Goal: Communication & Community: Participate in discussion

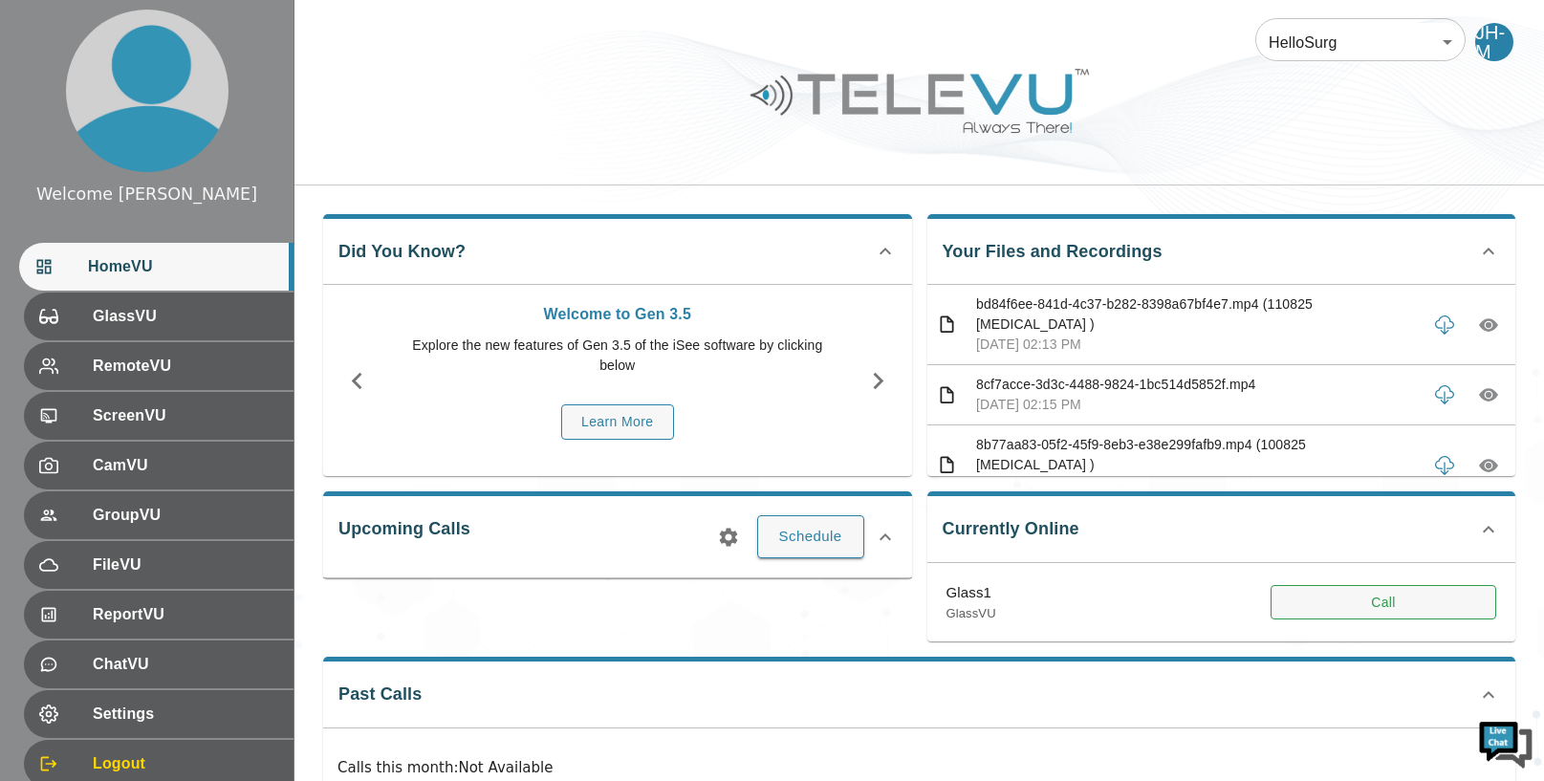
click at [1393, 601] on button "Call" at bounding box center [1383, 602] width 226 height 35
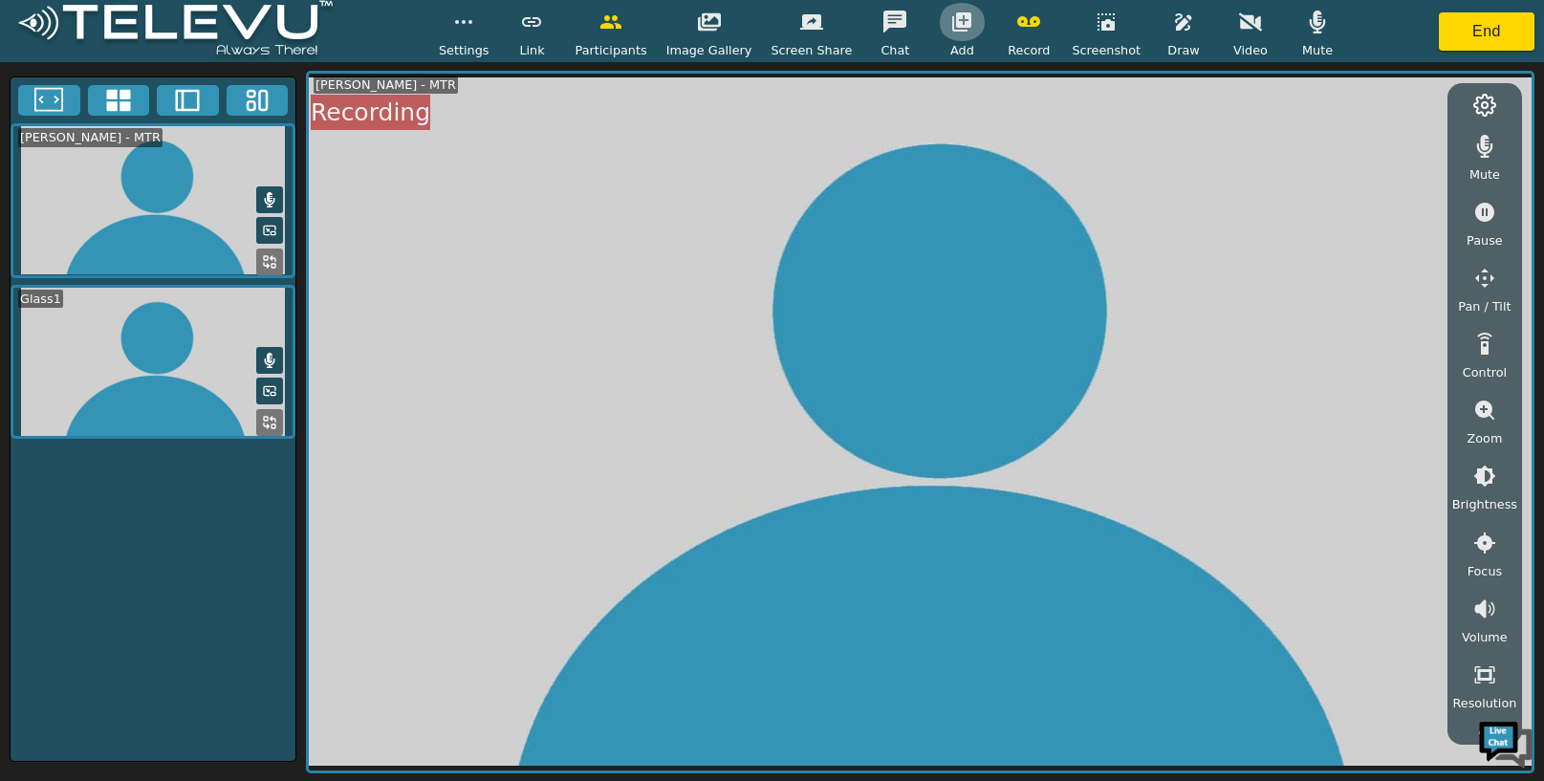
click at [955, 34] on button "button" at bounding box center [962, 22] width 48 height 38
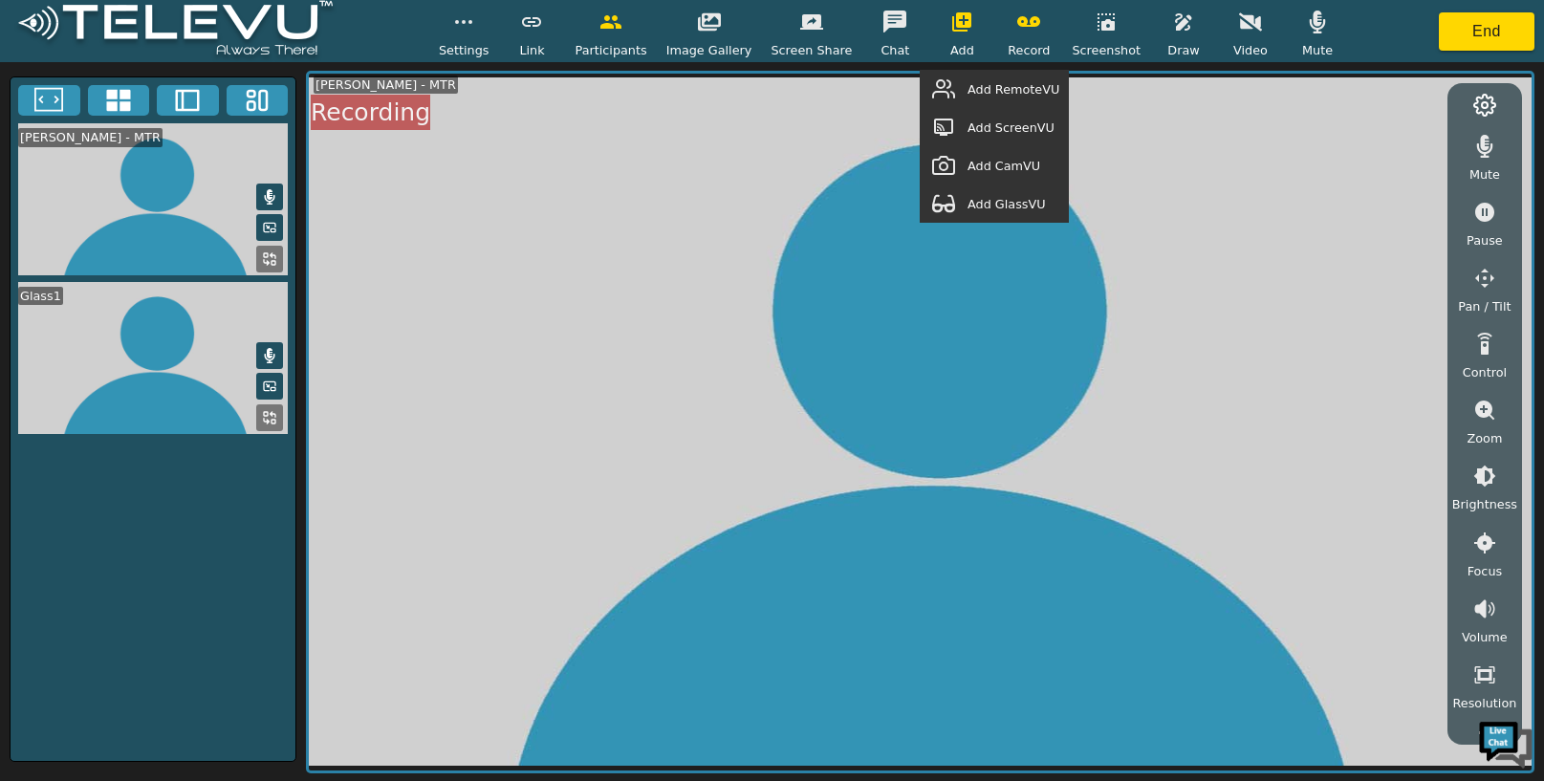
click at [1037, 196] on span "Add GlassVU" at bounding box center [1006, 204] width 78 height 18
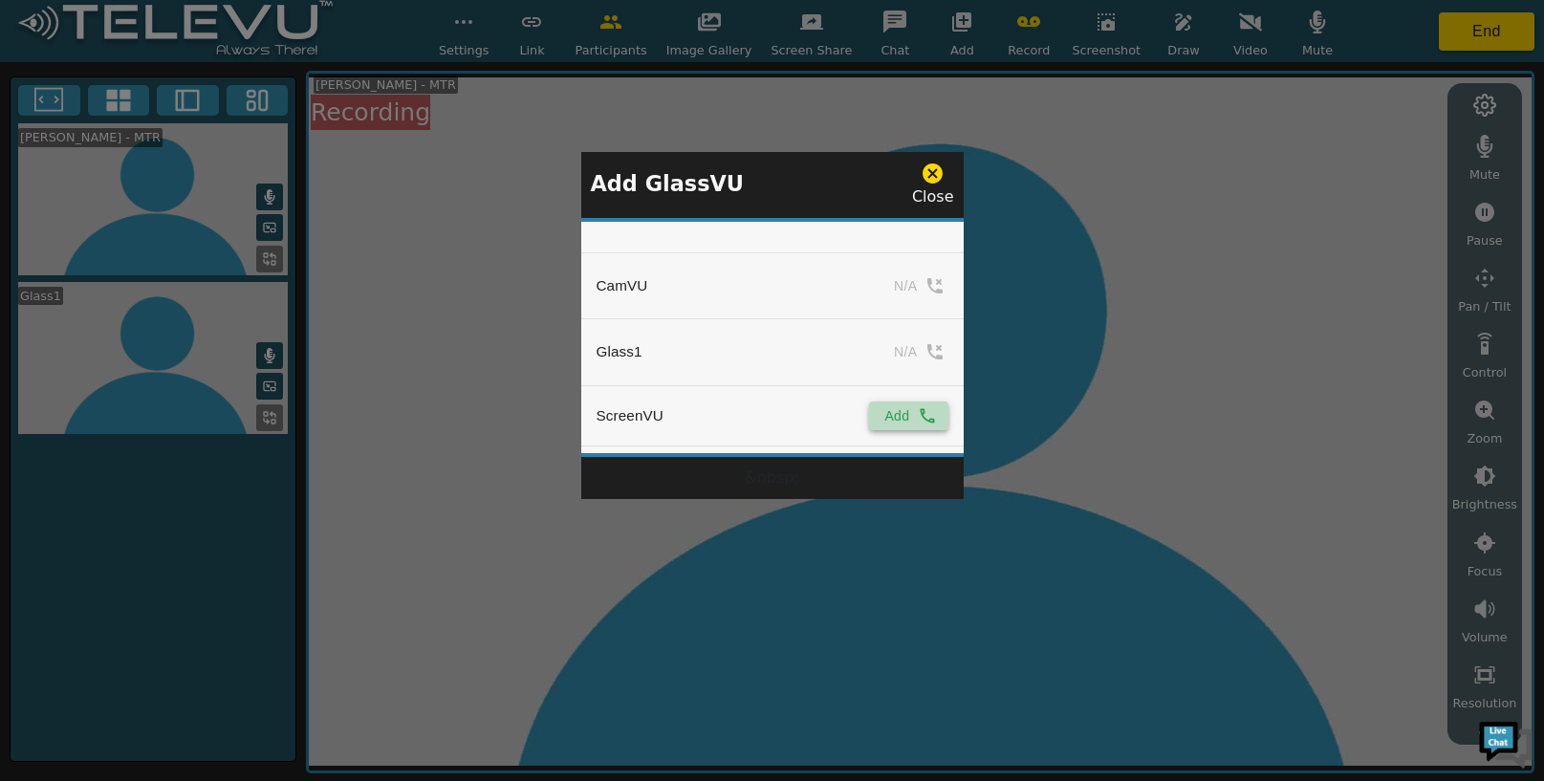
click at [899, 404] on button "Add" at bounding box center [908, 415] width 78 height 29
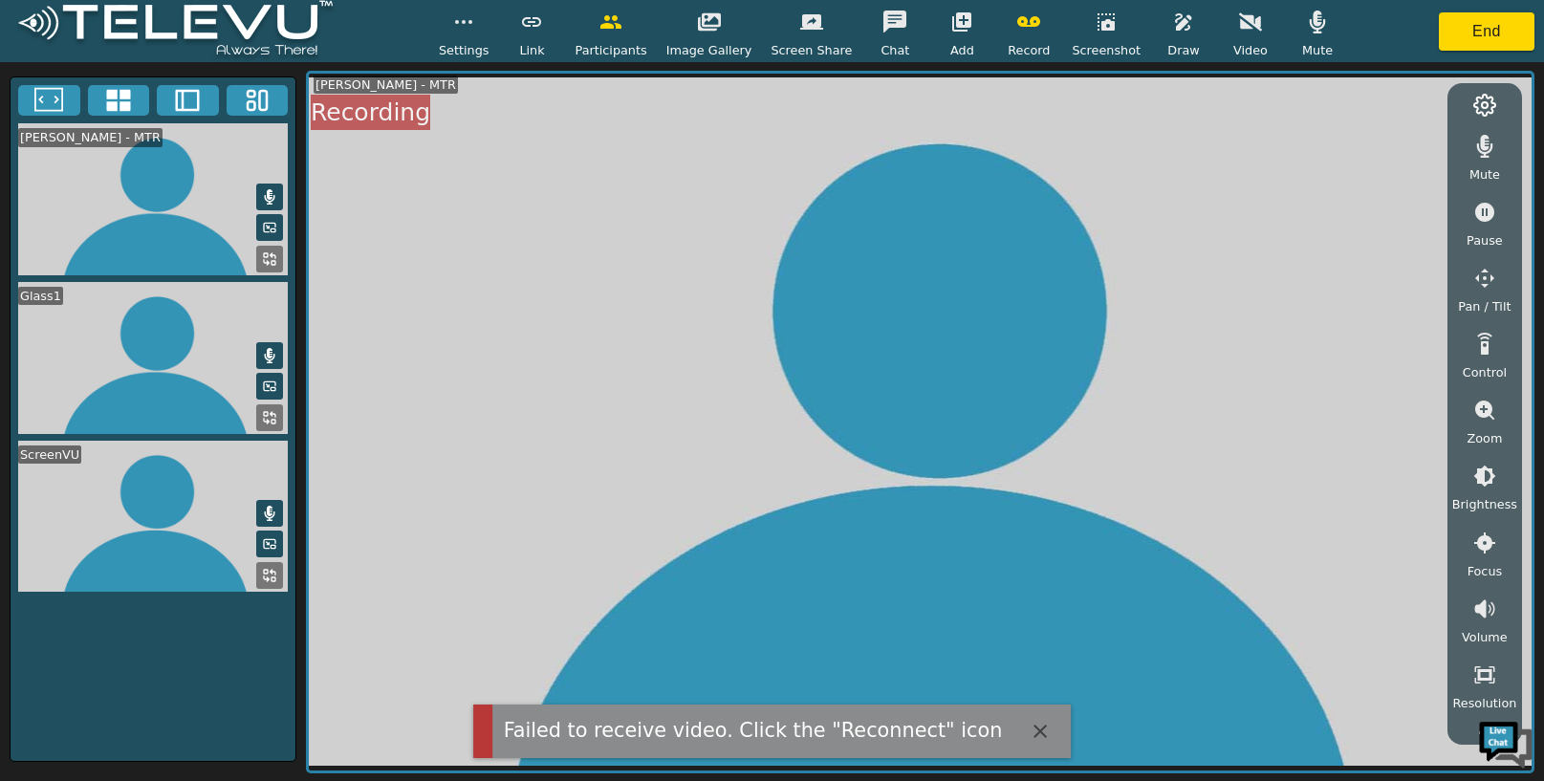
click at [954, 18] on icon "button" at bounding box center [961, 21] width 19 height 19
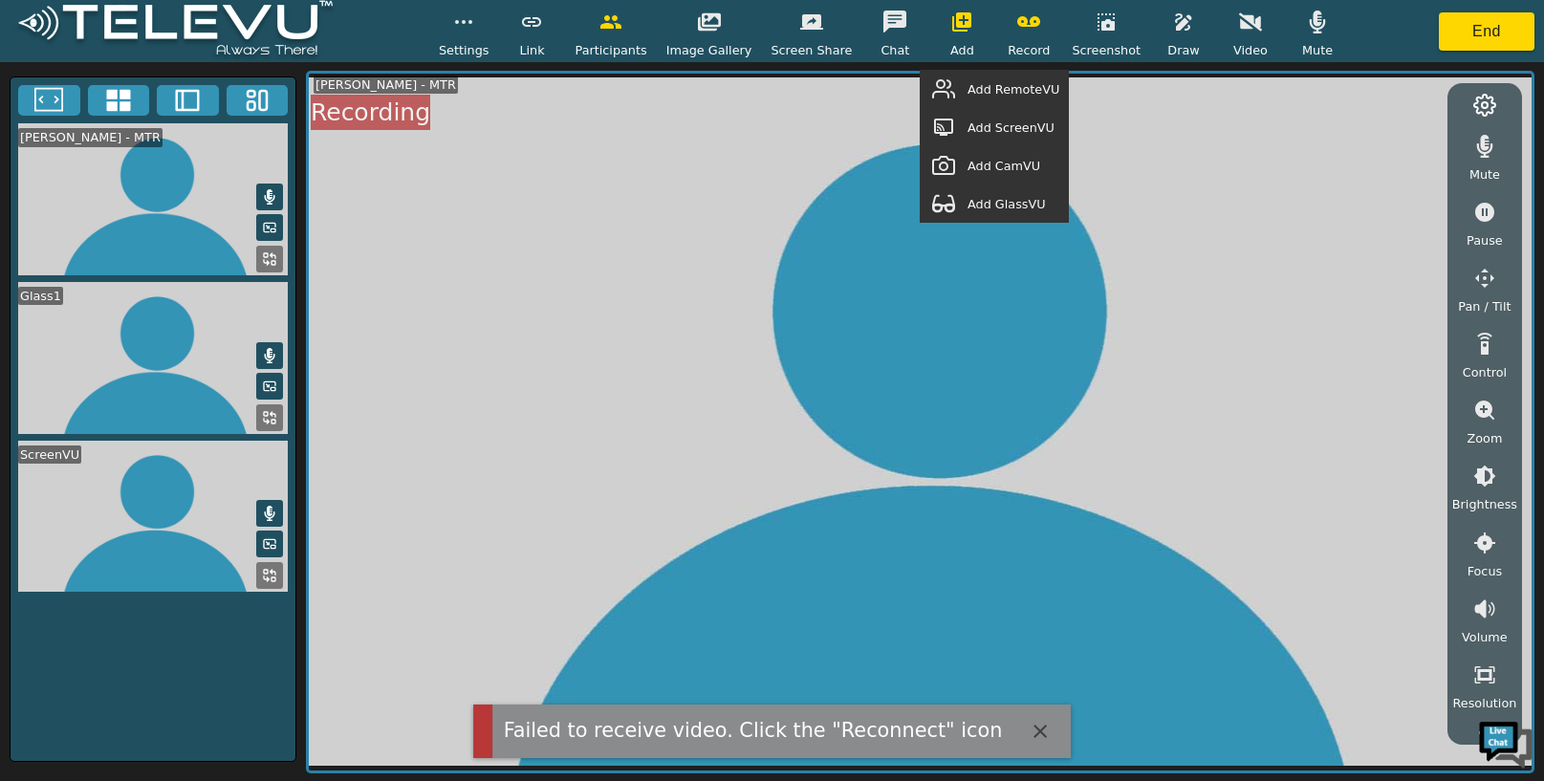
click at [1014, 202] on span "Add GlassVU" at bounding box center [1006, 204] width 78 height 18
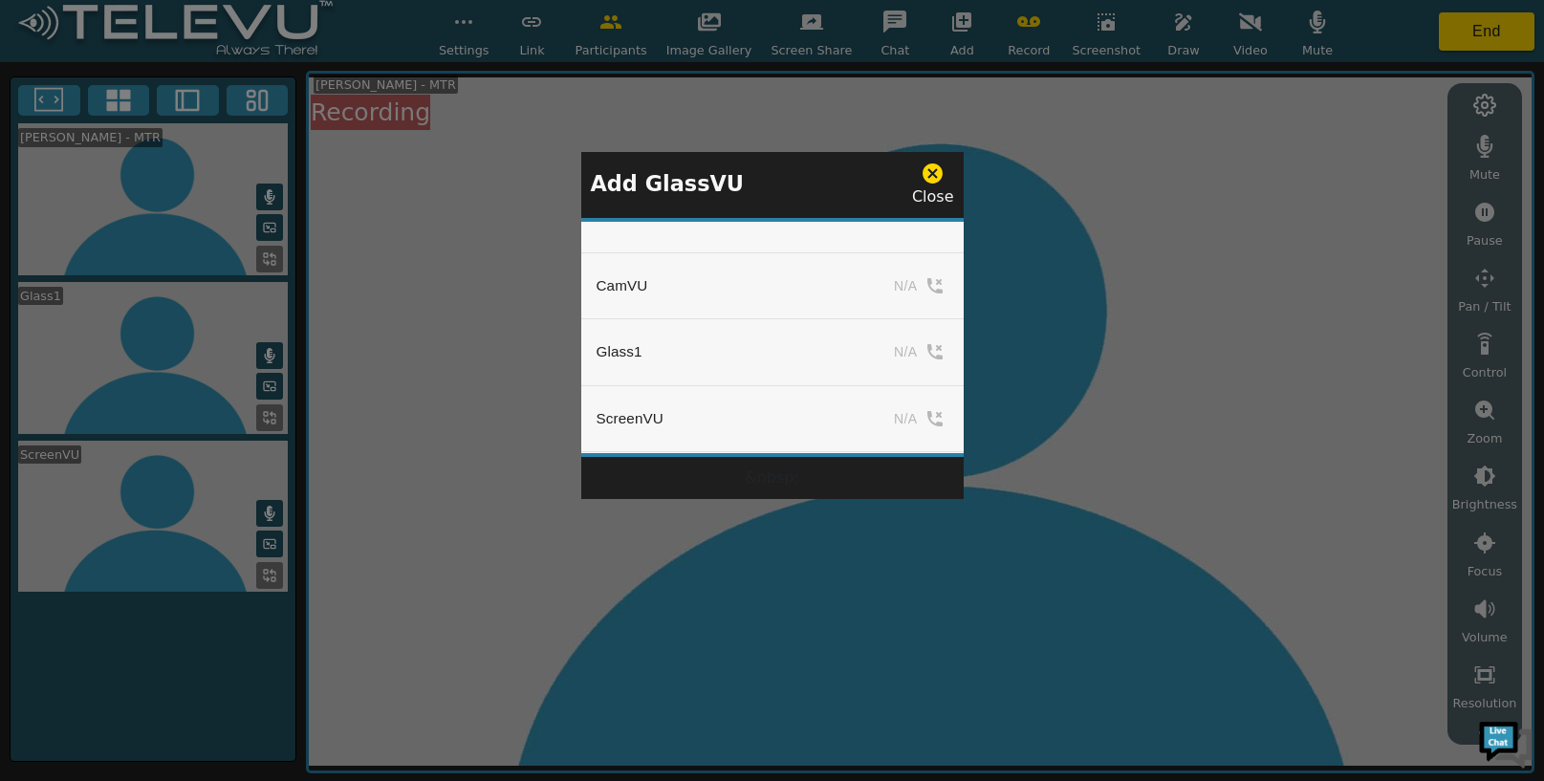
click at [937, 169] on icon at bounding box center [933, 174] width 24 height 24
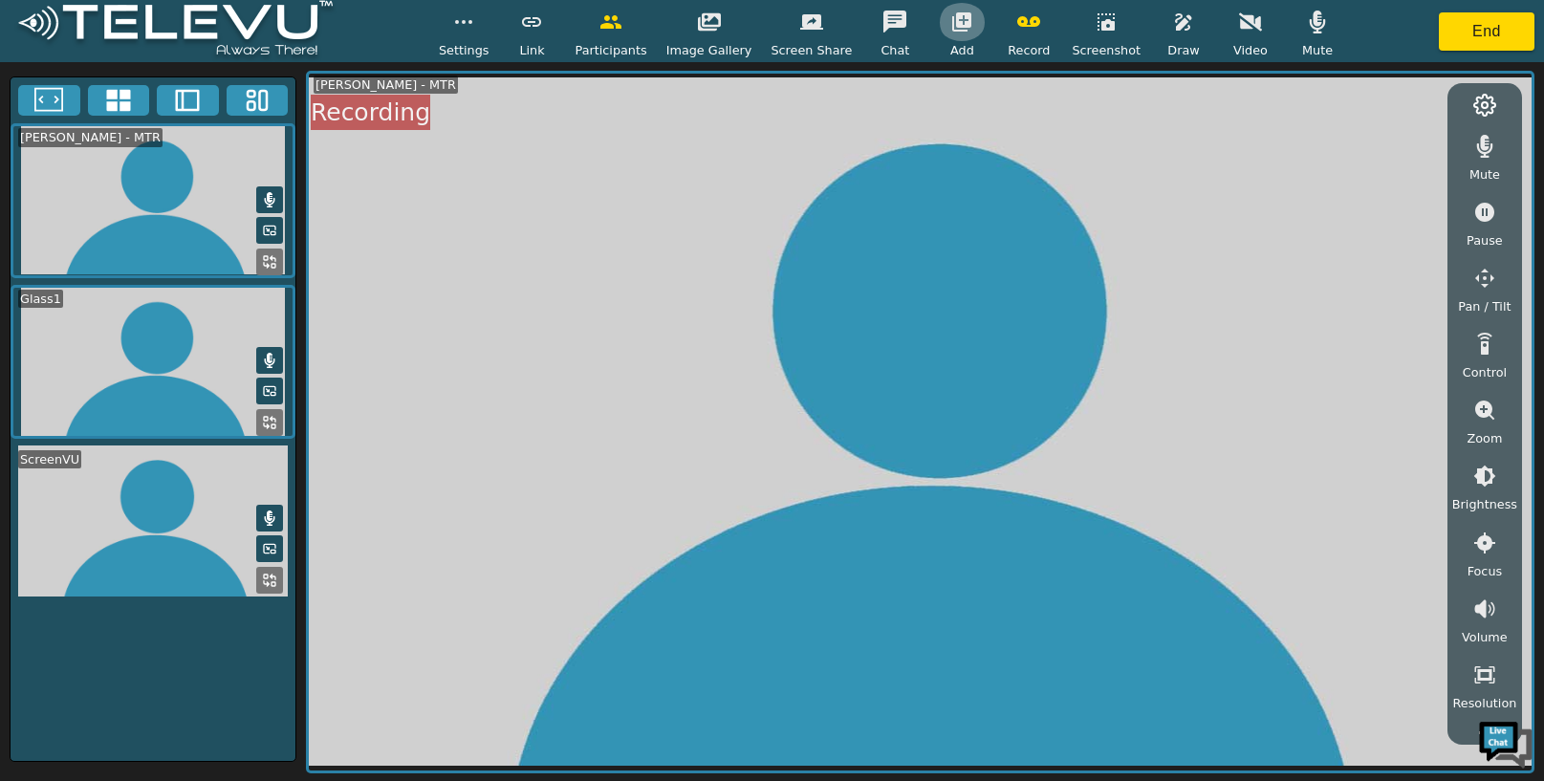
click at [952, 19] on icon "button" at bounding box center [961, 21] width 19 height 19
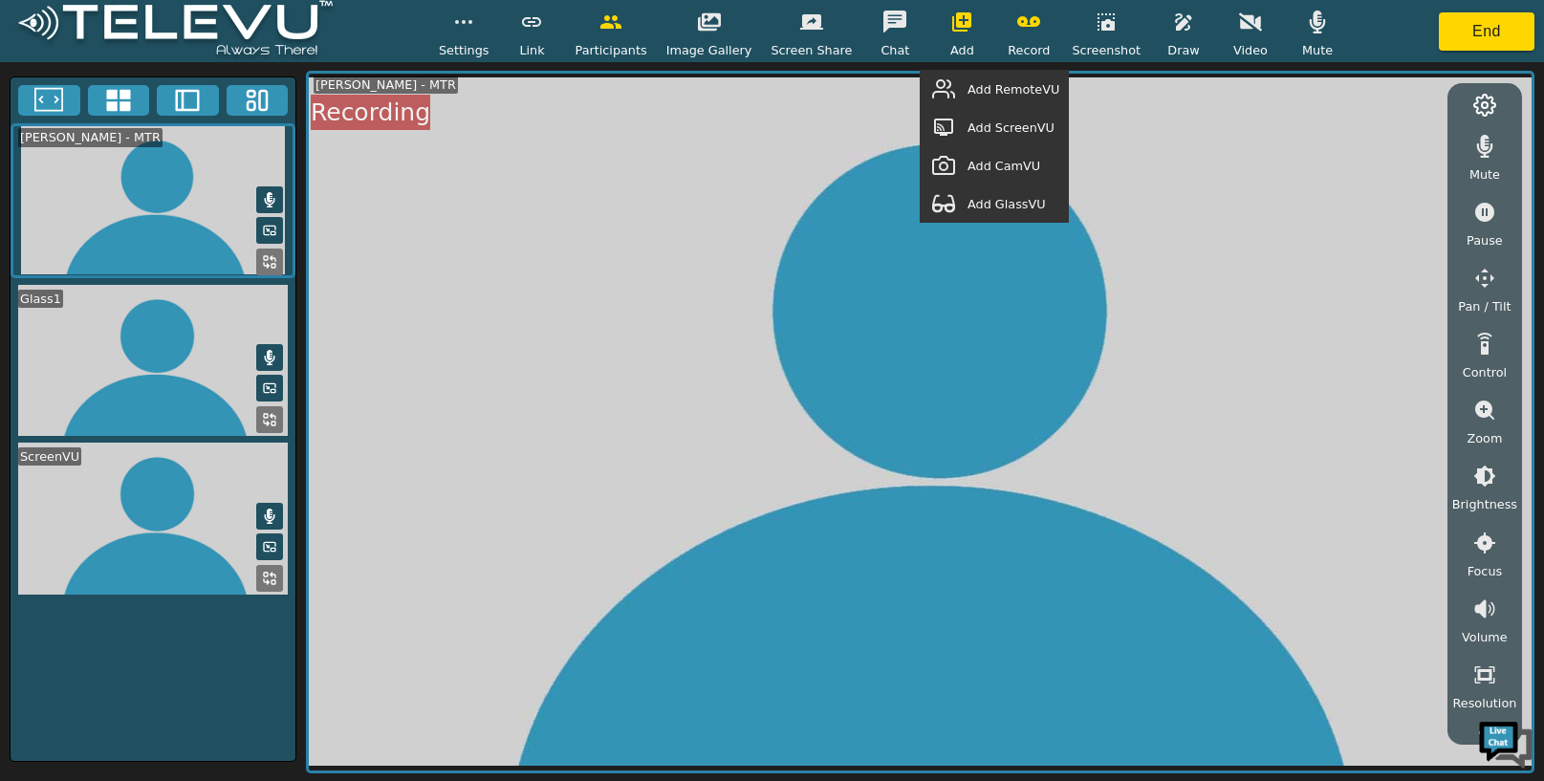
click at [982, 90] on span "Add RemoteVU" at bounding box center [1013, 89] width 92 height 18
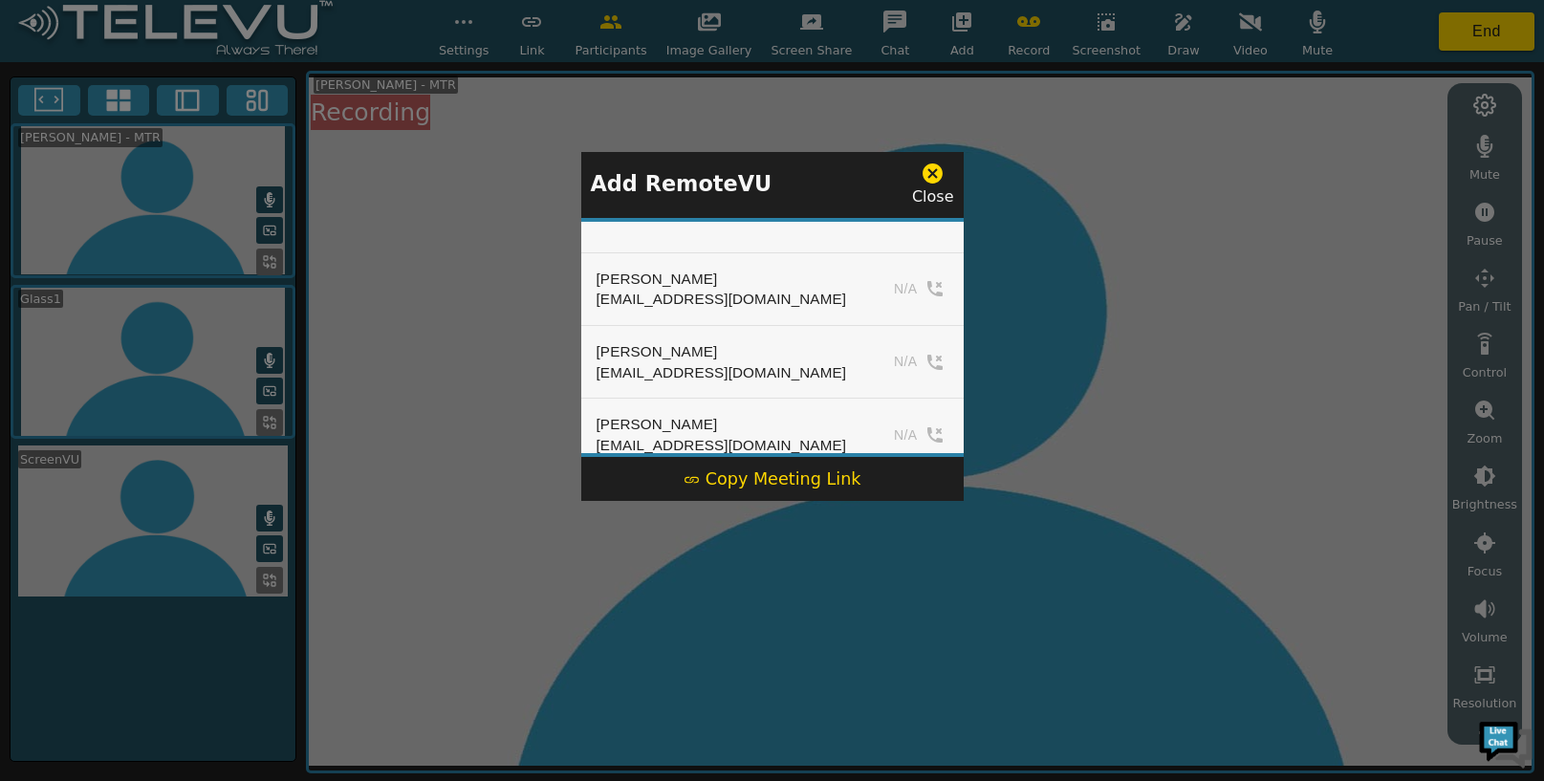
click at [711, 475] on div "Copy Meeting Link" at bounding box center [772, 478] width 178 height 25
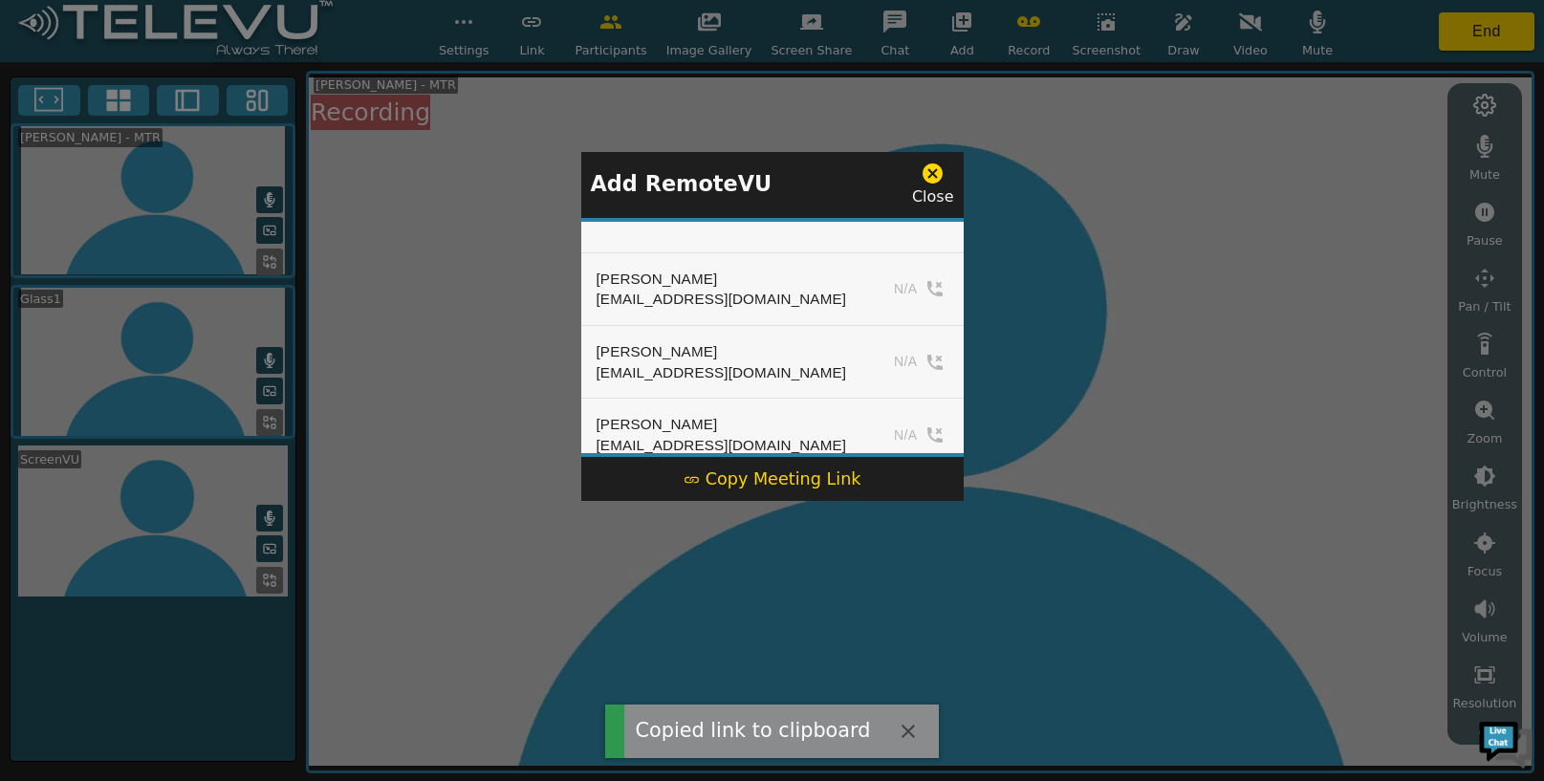
click at [933, 173] on icon at bounding box center [933, 174] width 24 height 24
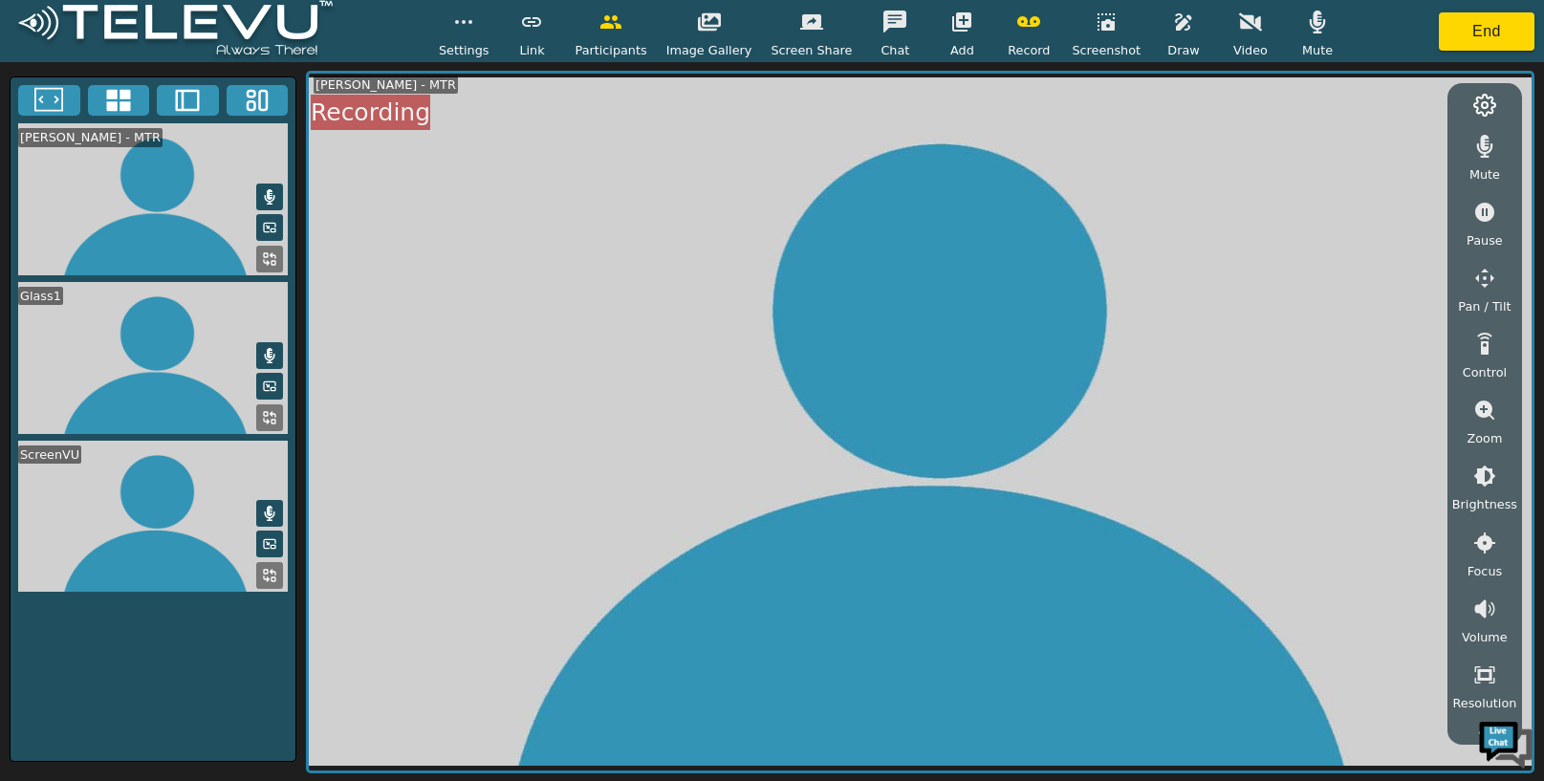
click at [1492, 491] on button "button" at bounding box center [1485, 476] width 48 height 38
click at [1482, 576] on icon "button" at bounding box center [1484, 581] width 23 height 23
